Goal: Task Accomplishment & Management: Use online tool/utility

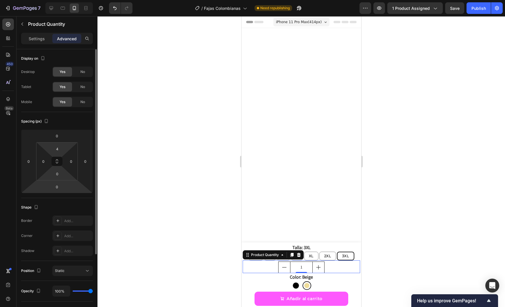
scroll to position [1485, 0]
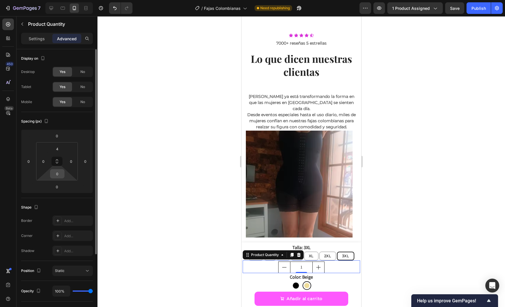
click at [60, 177] on input "0" at bounding box center [58, 173] width 12 height 9
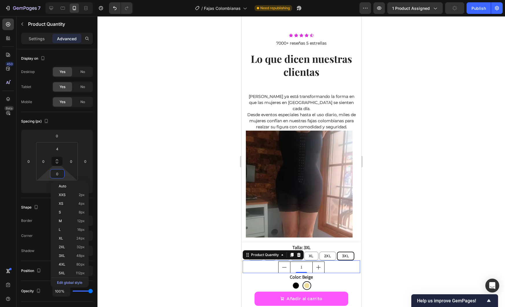
click at [429, 244] on div at bounding box center [302, 161] width 408 height 291
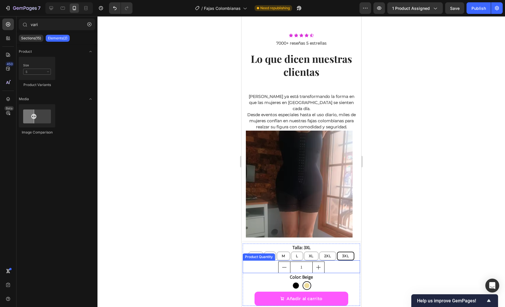
click at [296, 267] on input "1" at bounding box center [301, 267] width 23 height 11
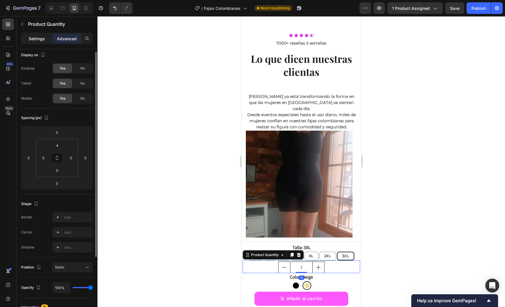
scroll to position [7, 0]
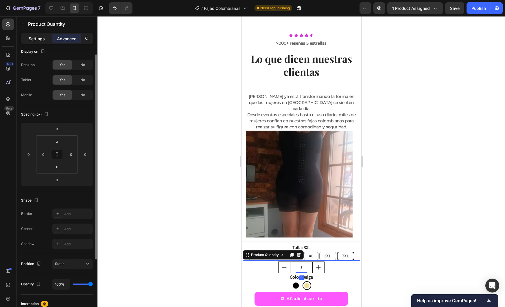
click at [32, 36] on p "Settings" at bounding box center [37, 39] width 16 height 6
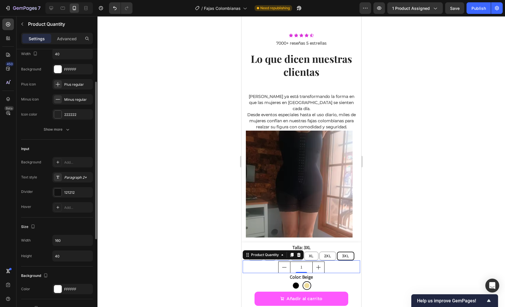
scroll to position [60, 0]
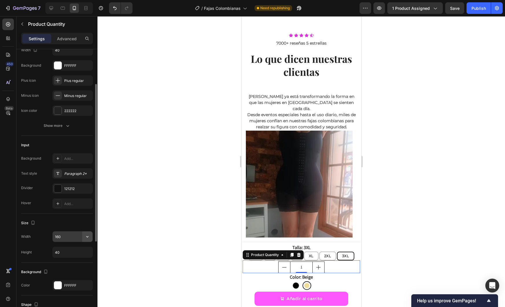
click at [90, 237] on icon "button" at bounding box center [88, 237] width 6 height 6
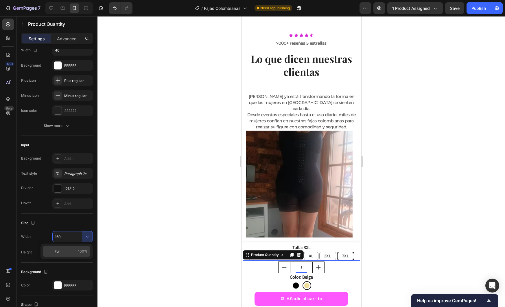
click at [79, 250] on span "100%" at bounding box center [83, 251] width 10 height 5
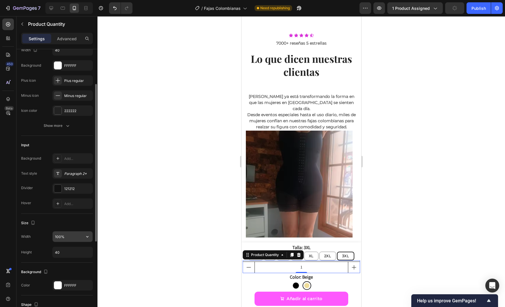
click at [75, 237] on input "100%" at bounding box center [73, 236] width 40 height 10
type input "160"
click at [88, 252] on icon "button" at bounding box center [87, 252] width 2 height 1
click at [78, 252] on input "40" at bounding box center [73, 252] width 40 height 10
type input "35"
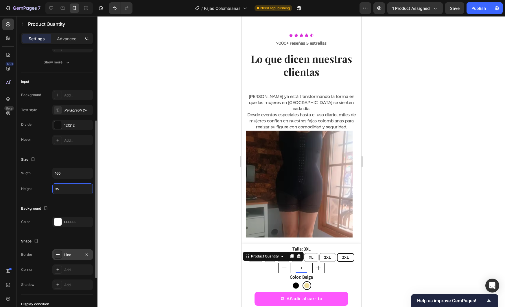
scroll to position [191, 0]
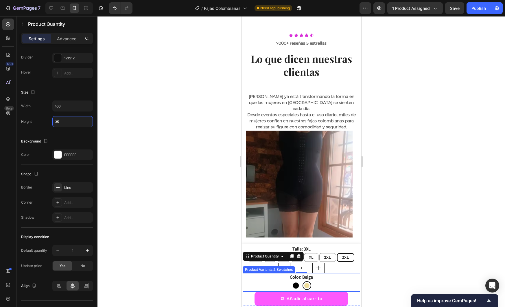
click at [178, 271] on div at bounding box center [302, 161] width 408 height 291
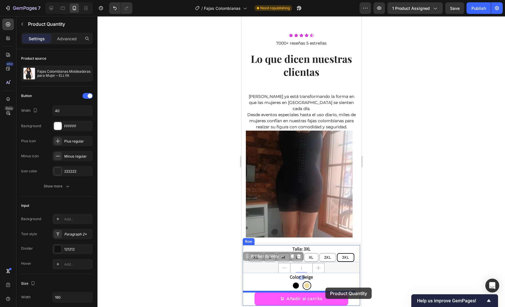
drag, startPoint x: 329, startPoint y: 269, endPoint x: 325, endPoint y: 287, distance: 18.9
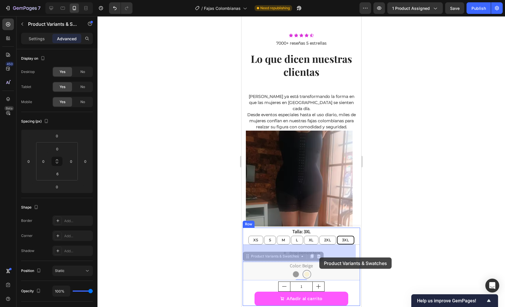
drag, startPoint x: 321, startPoint y: 271, endPoint x: 319, endPoint y: 257, distance: 13.8
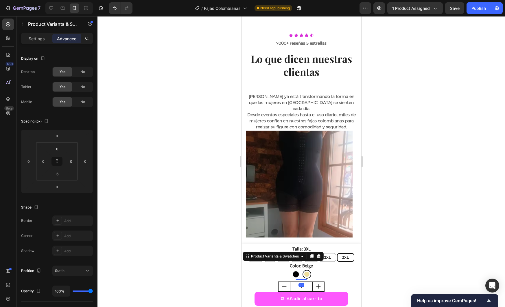
click at [393, 263] on div at bounding box center [302, 161] width 408 height 291
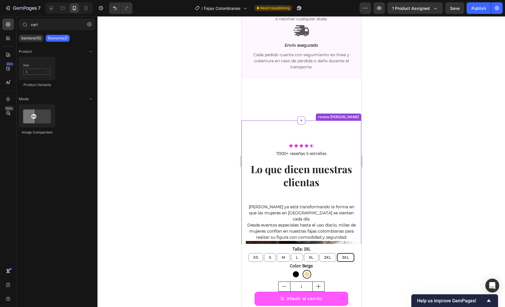
scroll to position [1371, 0]
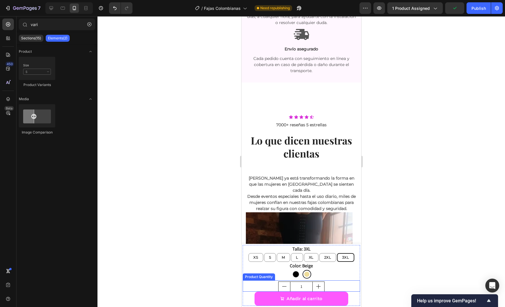
click at [327, 285] on div "1" at bounding box center [302, 286] width 118 height 10
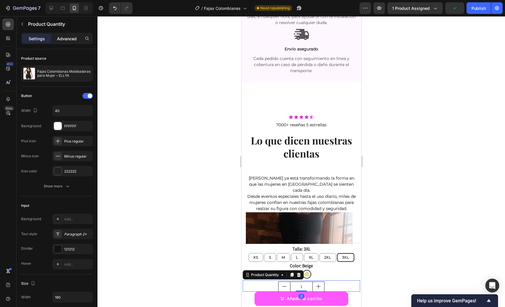
click at [60, 36] on p "Advanced" at bounding box center [67, 39] width 20 height 6
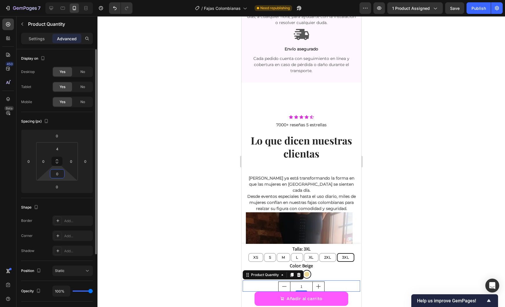
click at [60, 175] on input "0" at bounding box center [58, 173] width 12 height 9
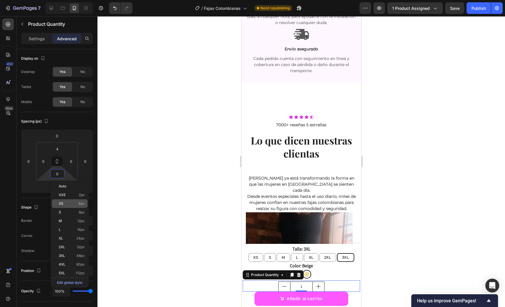
click at [67, 205] on p "XS 4px" at bounding box center [72, 203] width 26 height 4
type input "4"
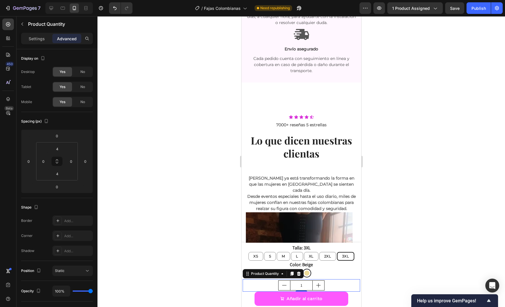
click at [176, 201] on div at bounding box center [302, 161] width 408 height 291
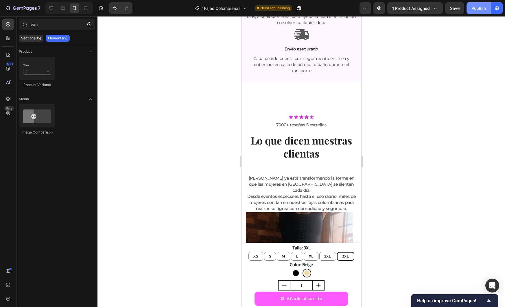
click at [476, 12] on button "Publish" at bounding box center [479, 8] width 24 height 12
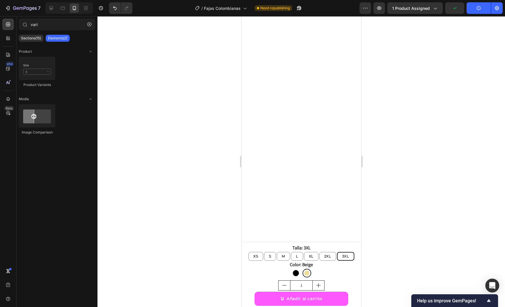
select select "3XL"
select select "Beige"
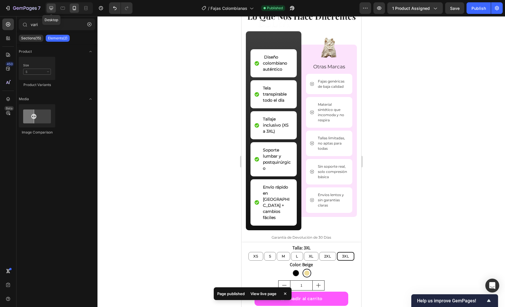
click at [48, 8] on div at bounding box center [51, 7] width 9 height 9
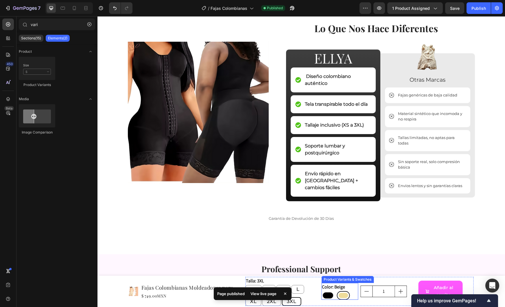
click at [333, 295] on div "Negro Negro Beige Beige" at bounding box center [340, 295] width 37 height 9
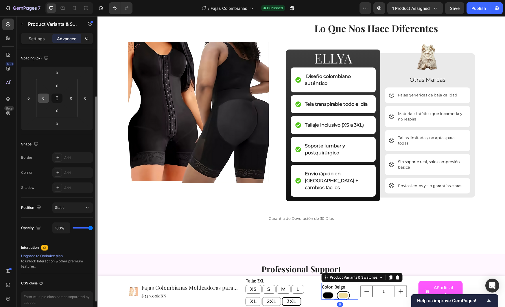
scroll to position [67, 0]
